Goal: Task Accomplishment & Management: Use online tool/utility

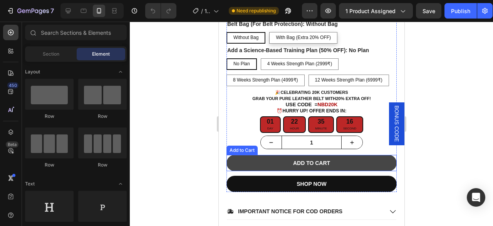
scroll to position [308, 0]
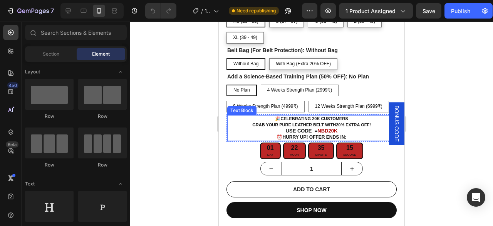
click at [312, 126] on p "🎉 Celebrating 20K Customers Grab Your Pure Leather Belt with 20% EXTRA OFF !" at bounding box center [311, 122] width 167 height 12
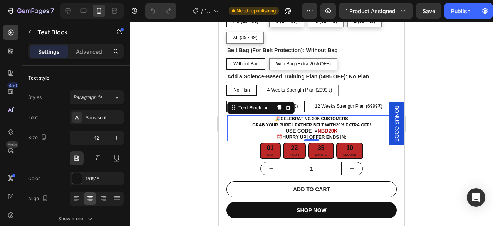
click at [287, 109] on icon at bounding box center [288, 107] width 5 height 5
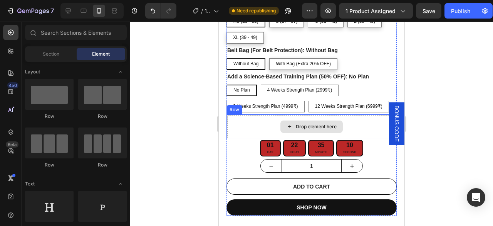
click at [298, 116] on div "Drop element here" at bounding box center [311, 126] width 169 height 23
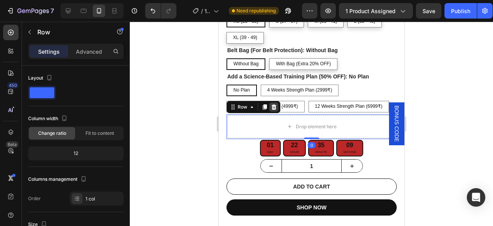
click at [276, 106] on icon at bounding box center [274, 107] width 6 height 6
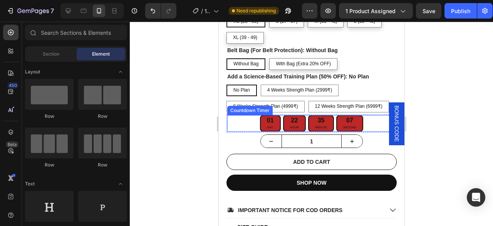
click at [365, 120] on div "01 Day 22 Hour 35 Minute 07 Second" at bounding box center [311, 123] width 169 height 17
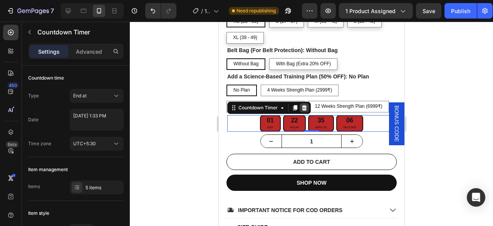
click at [303, 106] on icon at bounding box center [304, 107] width 5 height 5
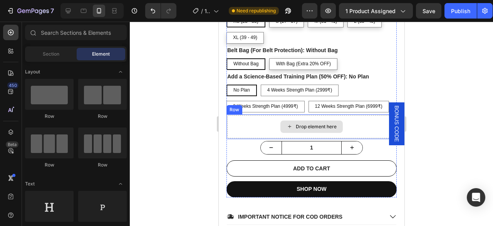
click at [351, 118] on div "Drop element here" at bounding box center [311, 126] width 169 height 23
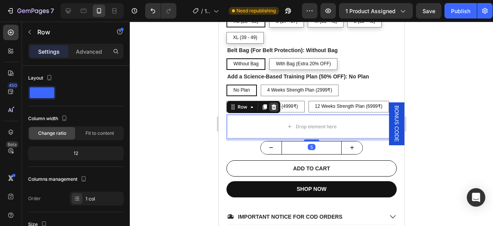
click at [272, 108] on icon at bounding box center [274, 107] width 6 height 6
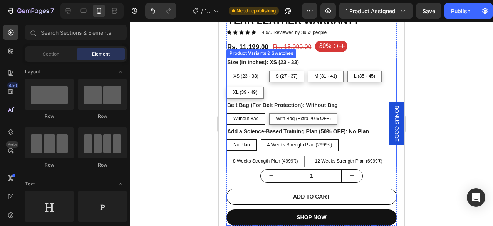
scroll to position [270, 0]
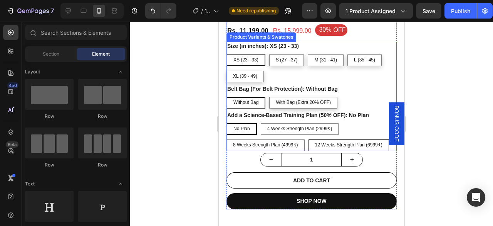
click at [359, 135] on div "12 Weeks Strength Plan (6999₹)" at bounding box center [349, 126] width 58 height 17
click at [308, 139] on input "12 Weeks Strength Plan (6999₹) 12 Weeks Strength Plan (6999₹) 12 Weeks Strength…" at bounding box center [308, 139] width 0 height 0
radio input "true"
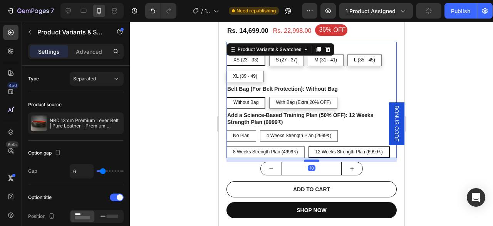
click at [307, 160] on div at bounding box center [311, 160] width 15 height 2
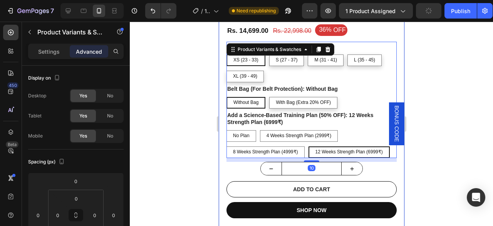
click at [447, 43] on div at bounding box center [312, 124] width 364 height 204
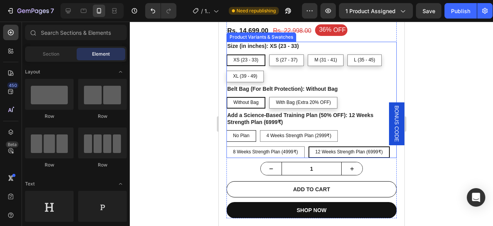
click at [232, 136] on div "No Plan" at bounding box center [241, 136] width 29 height 12
click at [226, 130] on input "No Plan No Plan No Plan" at bounding box center [226, 130] width 0 height 0
radio input "true"
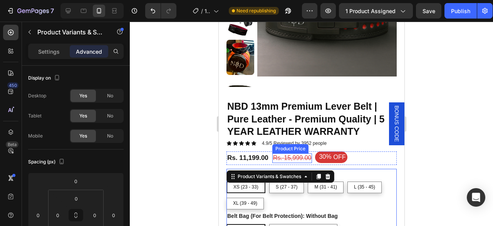
scroll to position [154, 0]
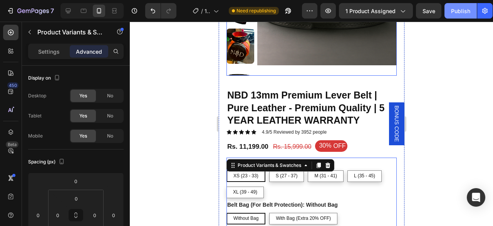
click at [456, 15] on div "Publish" at bounding box center [460, 11] width 19 height 8
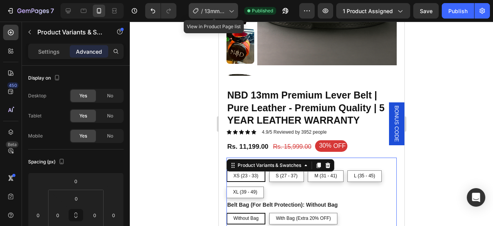
click at [214, 9] on span "13mm Belt - (Countdown, Stock Scarcity &amp; Dis CODE)" at bounding box center [215, 11] width 21 height 8
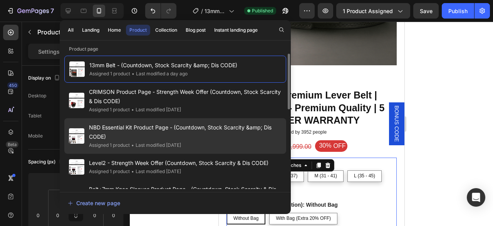
scroll to position [0, 0]
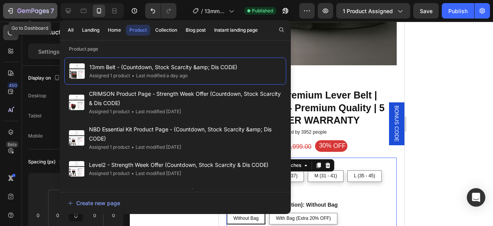
click at [21, 8] on icon "button" at bounding box center [33, 11] width 32 height 7
